Goal: Unclear

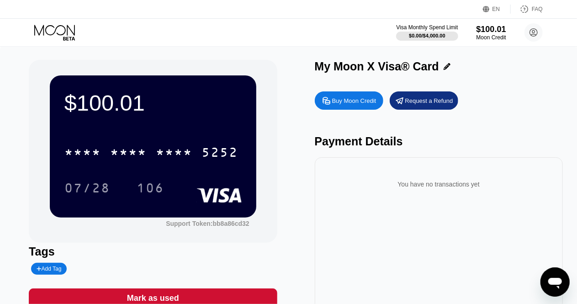
click at [180, 181] on div "07/28 106" at bounding box center [152, 187] width 177 height 23
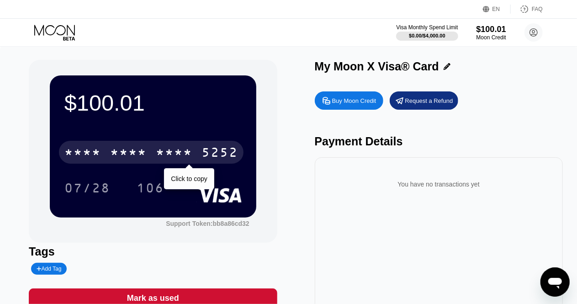
click at [196, 157] on div "* * * * * * * * * * * * 5252" at bounding box center [151, 152] width 184 height 23
click at [210, 153] on div "5252" at bounding box center [219, 153] width 37 height 15
click at [210, 154] on div "5252" at bounding box center [219, 153] width 37 height 15
